Goal: Navigation & Orientation: Go to known website

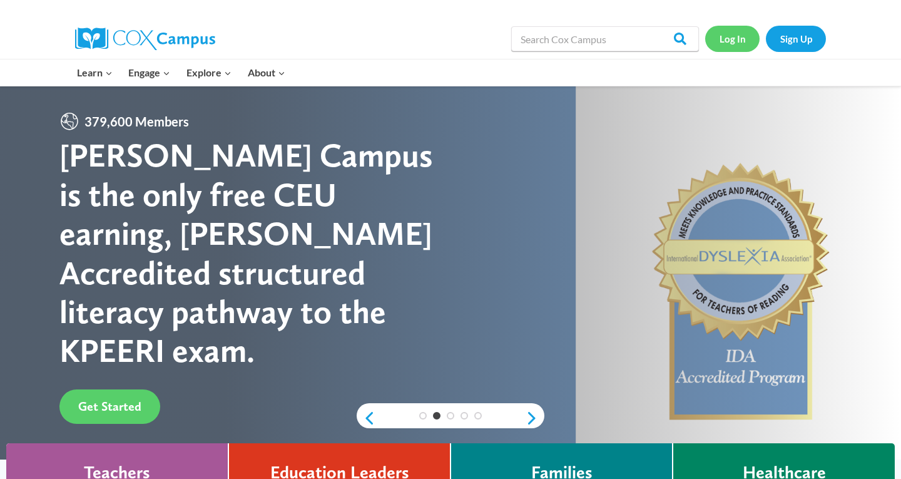
click at [726, 40] on link "Log In" at bounding box center [733, 39] width 54 height 26
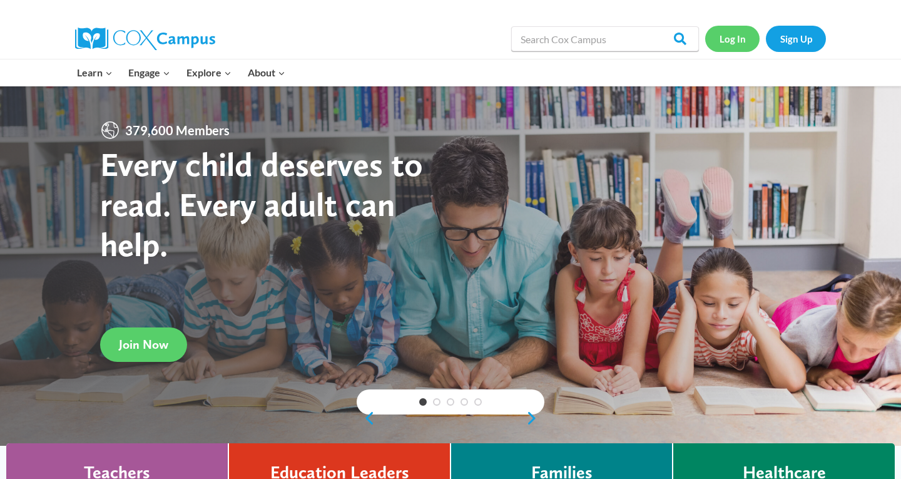
click at [737, 37] on link "Log In" at bounding box center [733, 39] width 54 height 26
